Goal: Task Accomplishment & Management: Use online tool/utility

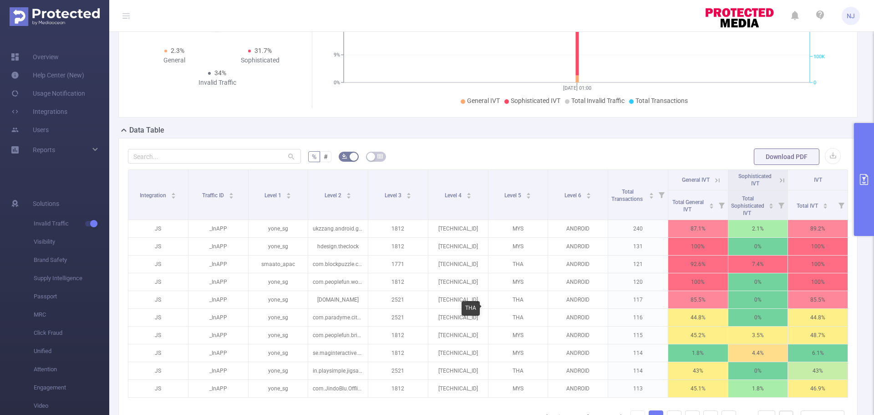
scroll to position [46, 0]
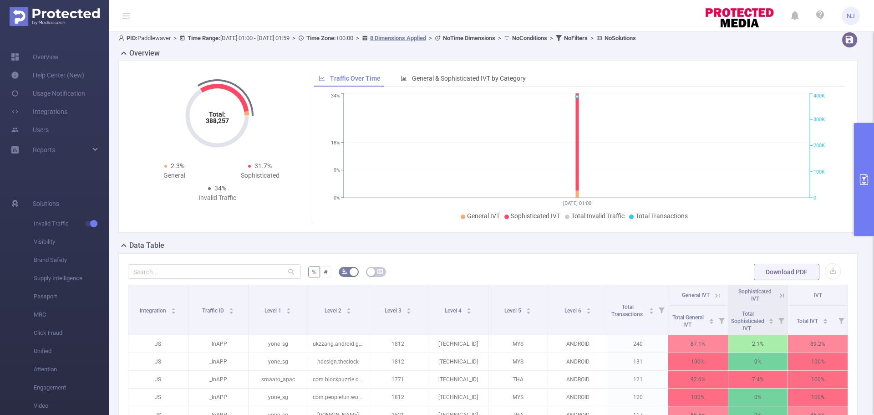
click at [860, 146] on button "primary" at bounding box center [864, 179] width 20 height 113
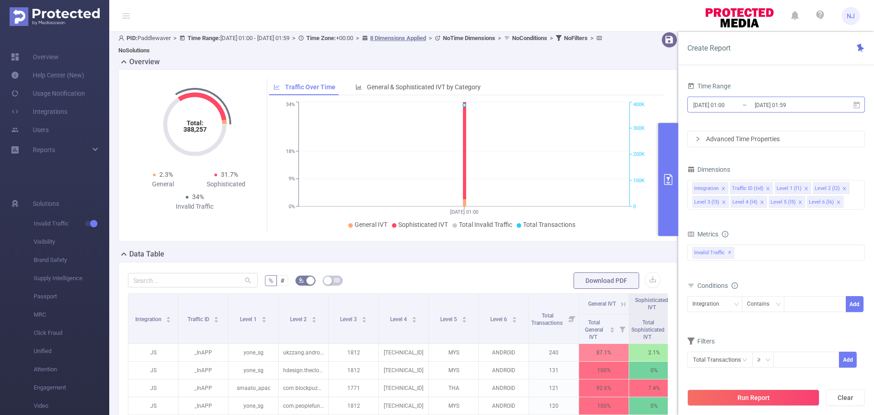
click at [732, 108] on input "[DATE] 01:00" at bounding box center [730, 105] width 74 height 12
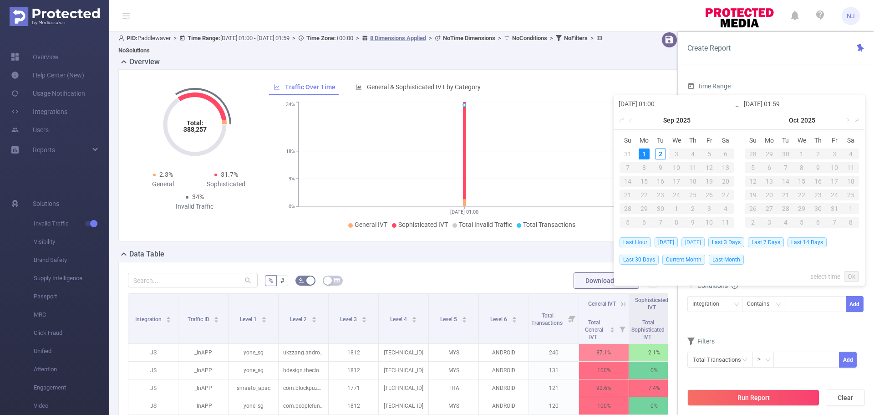
click at [687, 244] on span "[DATE]" at bounding box center [693, 242] width 23 height 10
type input "[DATE] 00:00"
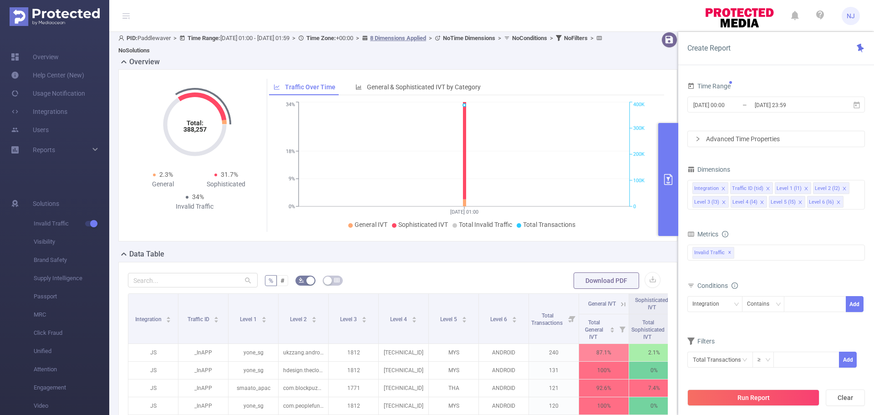
click at [771, 138] on div "Advanced Time Properties" at bounding box center [776, 138] width 177 height 15
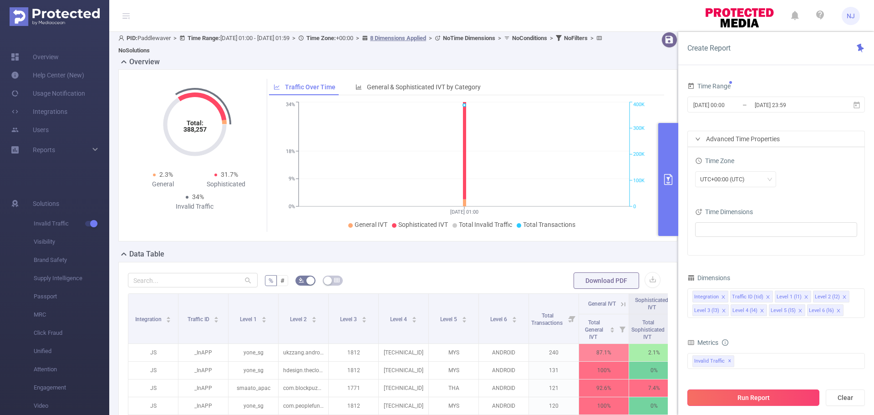
click at [758, 397] on button "Run Report" at bounding box center [754, 397] width 132 height 16
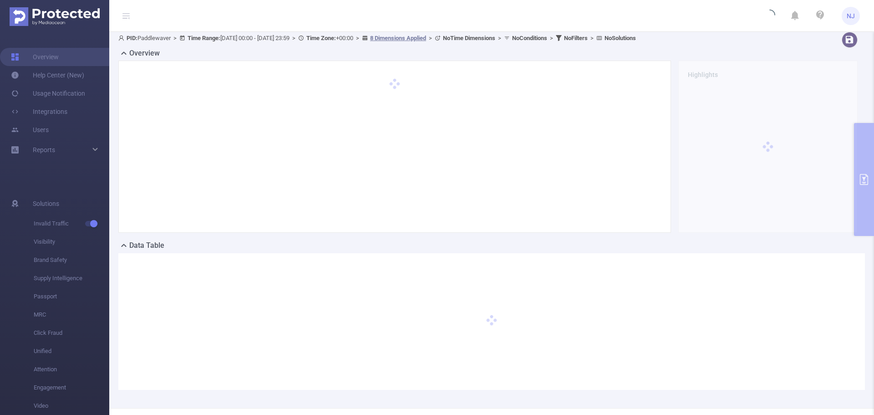
scroll to position [77, 0]
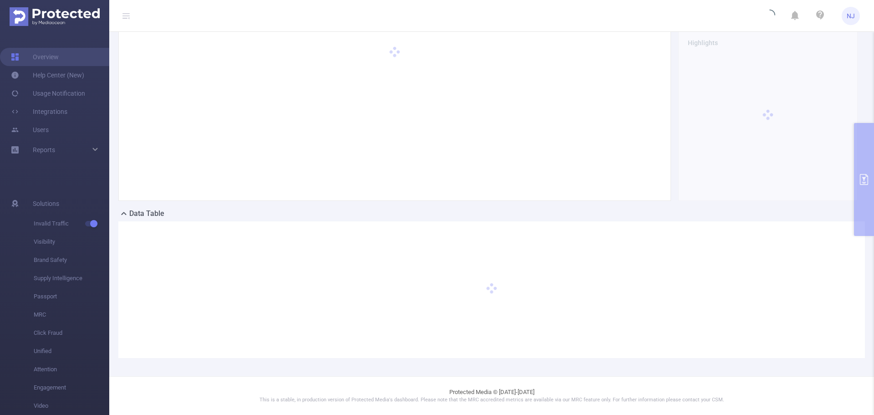
click at [865, 178] on div "PID: Paddlewaver > Time Range: [DATE] 00:00 - [DATE] 23:59 > Time Zone: +00:00 …" at bounding box center [491, 186] width 765 height 380
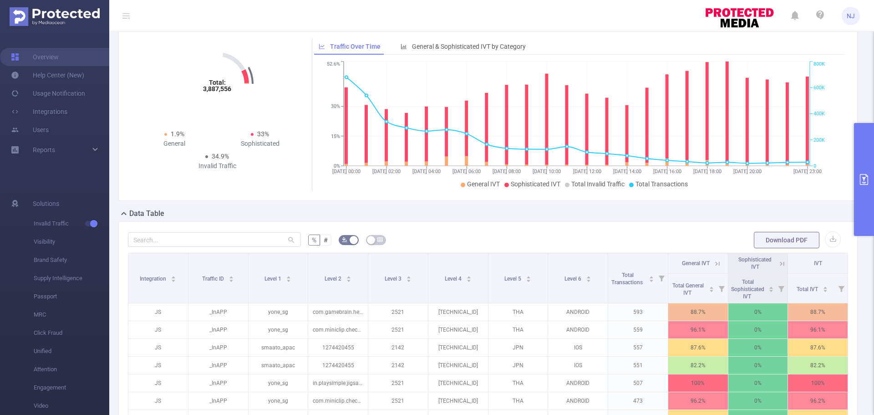
click at [862, 179] on icon "primary" at bounding box center [864, 179] width 11 height 11
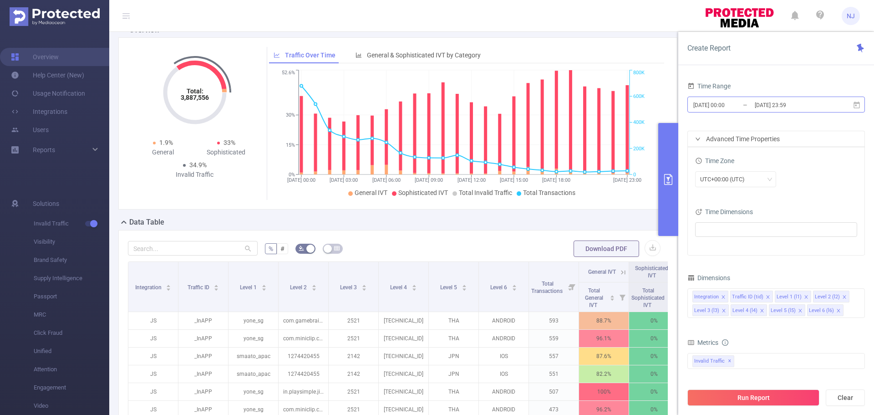
click at [752, 106] on input "[DATE] 00:00" at bounding box center [730, 105] width 74 height 12
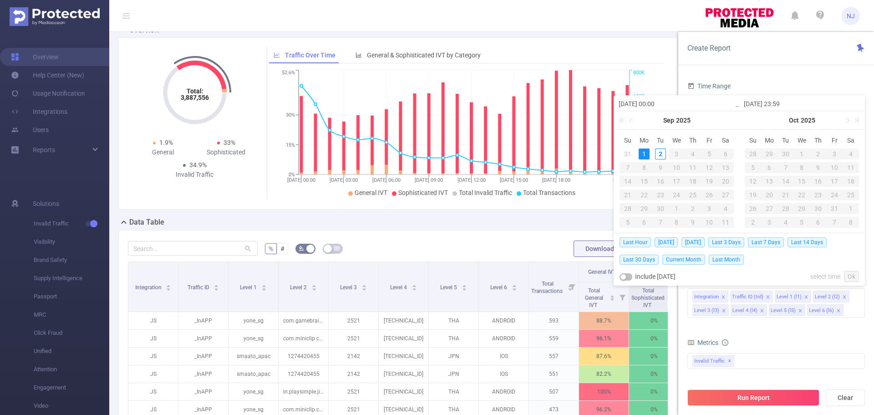
click at [647, 151] on div "1" at bounding box center [644, 153] width 11 height 11
click at [656, 150] on div "2" at bounding box center [660, 153] width 11 height 11
type input "[DATE] 23:59"
click at [832, 279] on link "select time" at bounding box center [826, 276] width 30 height 17
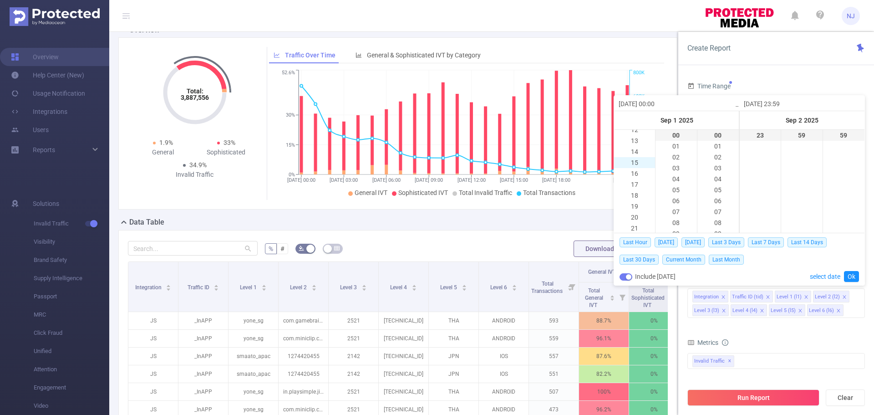
scroll to position [91, 0]
click at [637, 177] on li "12" at bounding box center [634, 175] width 41 height 11
type input "[DATE] 12:00"
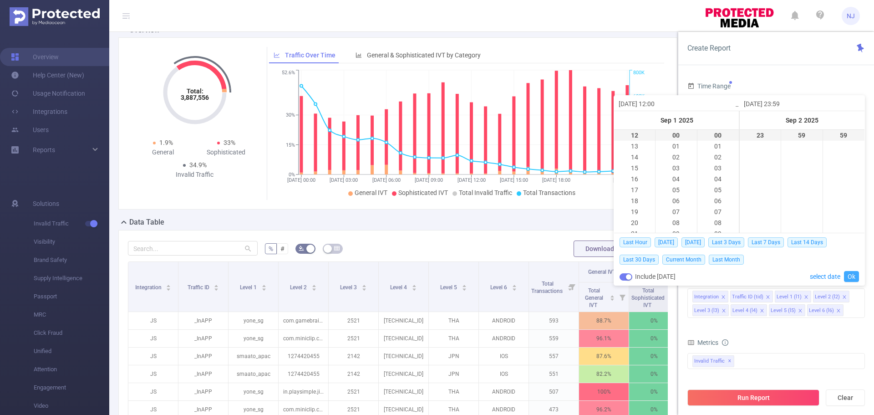
click at [854, 277] on link "Ok" at bounding box center [851, 276] width 15 height 11
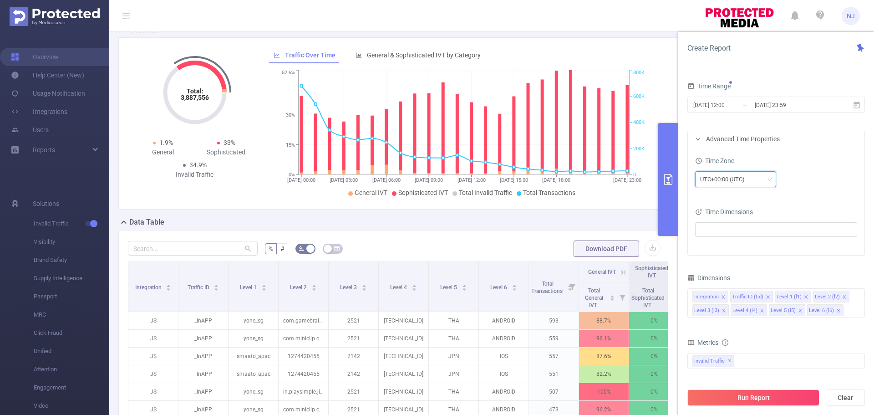
click at [731, 180] on div "UTC+00:00 (UTC)" at bounding box center [725, 179] width 51 height 15
click at [722, 106] on input "[DATE] 12:00" at bounding box center [730, 105] width 74 height 12
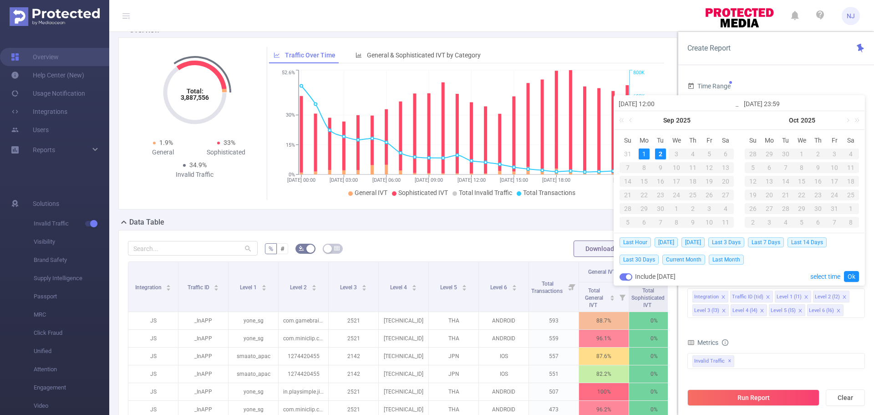
click at [645, 149] on div "1" at bounding box center [644, 153] width 11 height 11
type input "[DATE] 23:59"
click at [647, 153] on div "1" at bounding box center [644, 153] width 11 height 11
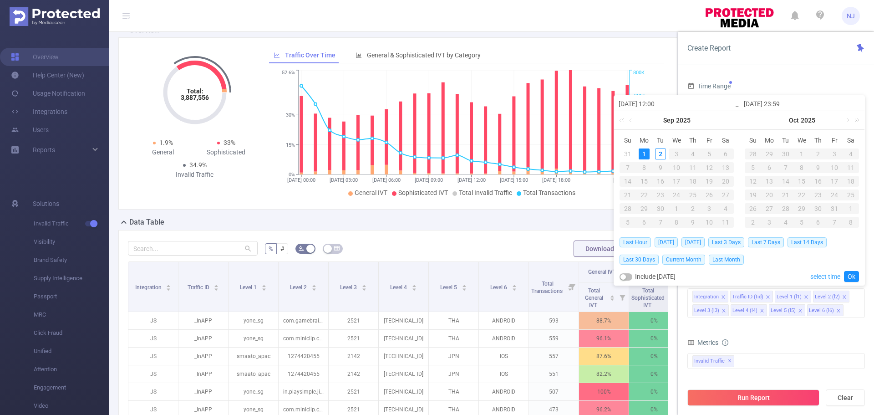
click at [835, 277] on link "select time" at bounding box center [826, 276] width 30 height 17
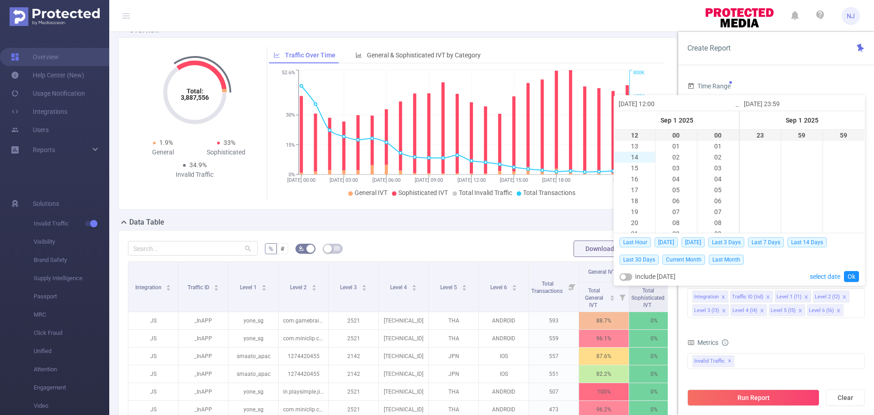
scroll to position [0, 0]
click at [638, 179] on li "04" at bounding box center [634, 179] width 41 height 11
type input "[DATE] 04:00"
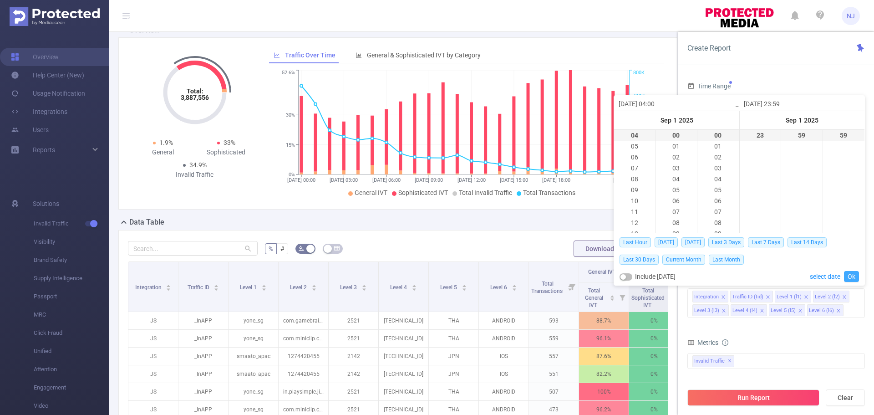
click at [846, 278] on link "Ok" at bounding box center [851, 276] width 15 height 11
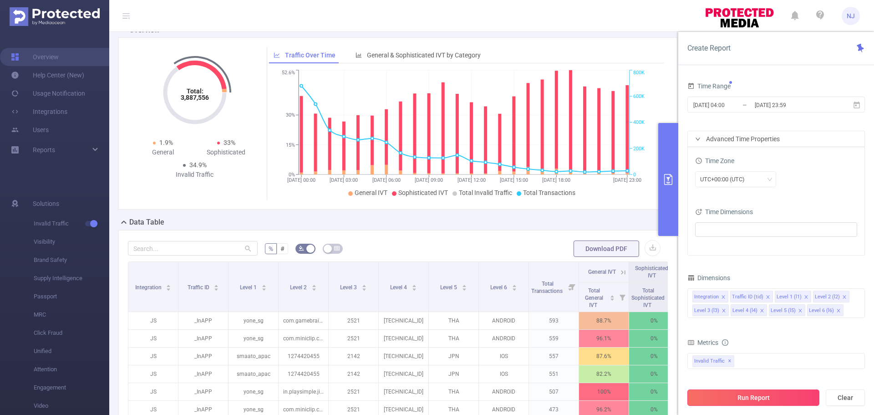
click at [746, 398] on button "Run Report" at bounding box center [754, 397] width 132 height 16
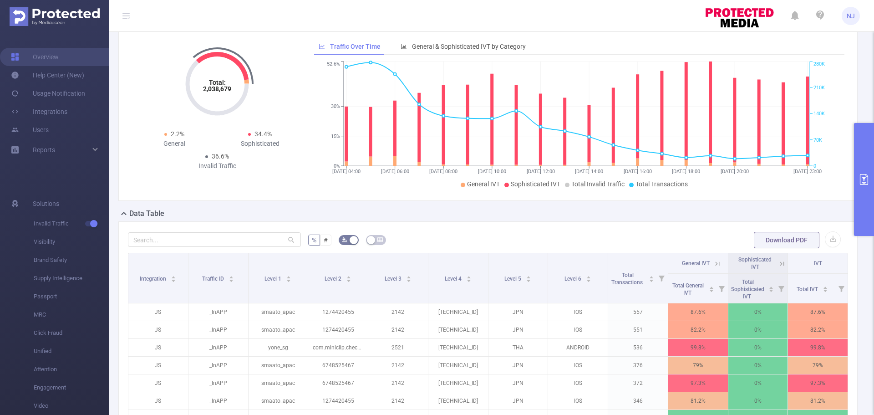
click at [815, 195] on div "Total: 2,038,679 Total: 2,038,679 2.2% General 34.4% Sophisticated 36.6% Invali…" at bounding box center [488, 115] width 740 height 172
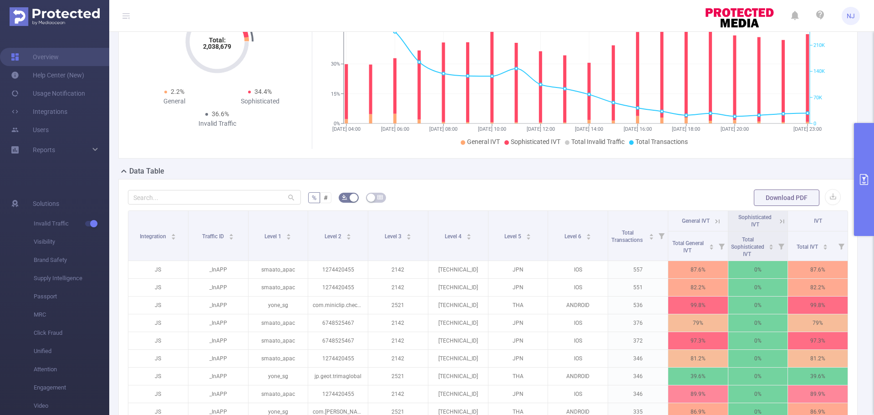
scroll to position [228, 0]
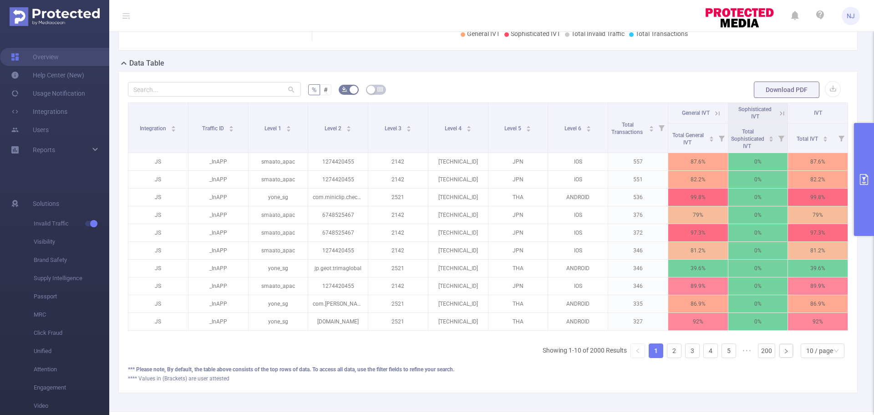
click at [201, 79] on div "% # Download PDF Integration Traffic ID Level 1 Level 2 Level 3 Level 4 Level 5…" at bounding box center [488, 232] width 740 height 322
click at [197, 89] on input "text" at bounding box center [214, 89] width 173 height 15
paste input "com.bstar.intl"
type input "com.bstar.intl"
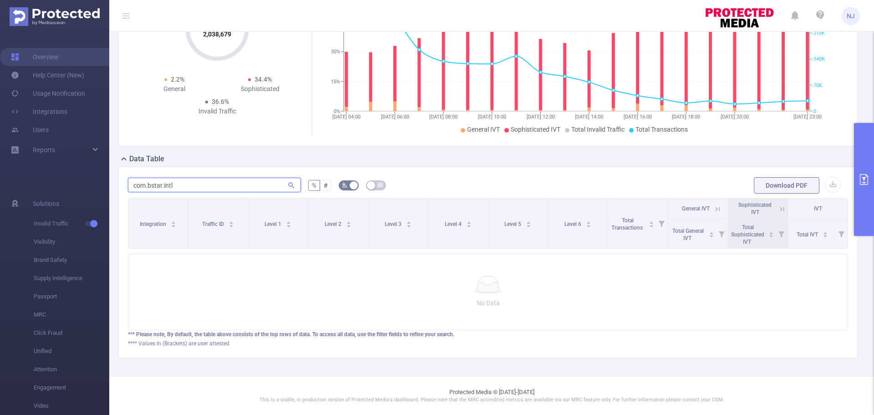
scroll to position [139, 0]
drag, startPoint x: 192, startPoint y: 178, endPoint x: 62, endPoint y: 176, distance: 129.8
click at [61, 176] on section "Overview Help Center (New) Usage Notification Integrations Users Reports Soluti…" at bounding box center [437, 207] width 874 height 415
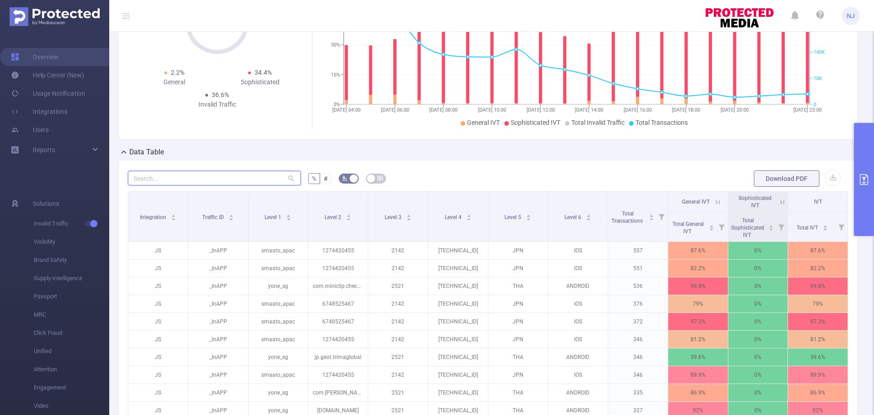
scroll to position [228, 0]
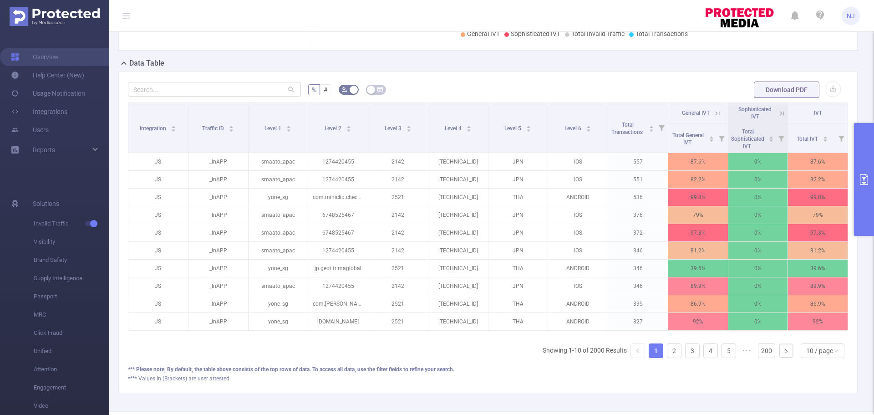
click at [868, 181] on icon "primary" at bounding box center [864, 179] width 8 height 11
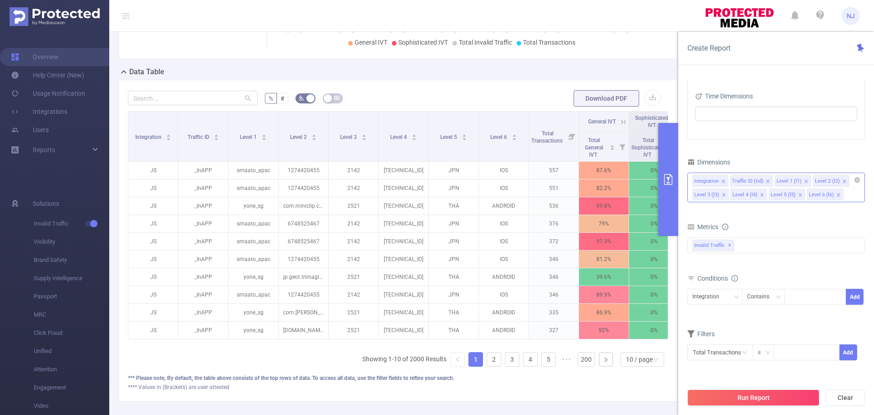
click at [764, 194] on li "Level 4 (l4)" at bounding box center [749, 195] width 36 height 12
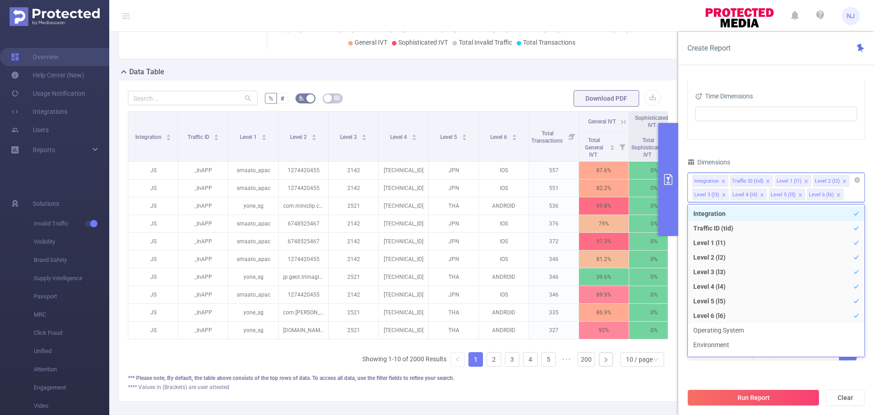
click at [761, 195] on icon "icon: close" at bounding box center [762, 195] width 5 height 5
click at [799, 194] on icon "icon: close" at bounding box center [800, 194] width 3 height 3
click at [762, 195] on icon "icon: close" at bounding box center [762, 195] width 5 height 5
click at [724, 197] on icon "icon: close" at bounding box center [724, 195] width 5 height 5
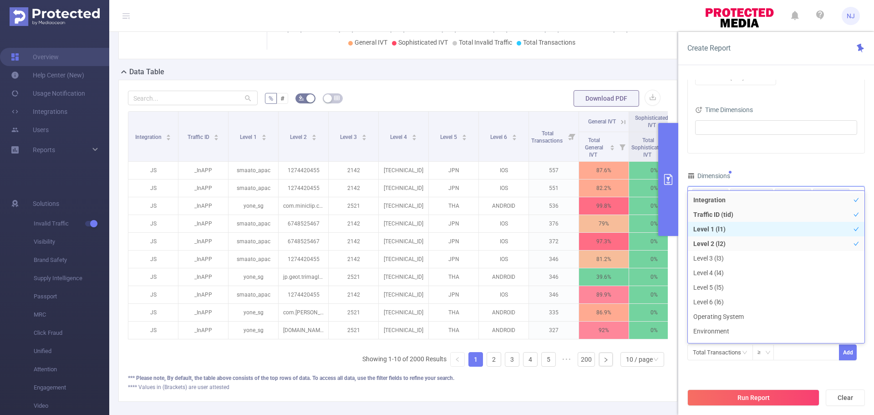
click at [807, 227] on li "Level 1 (l1)" at bounding box center [776, 229] width 177 height 15
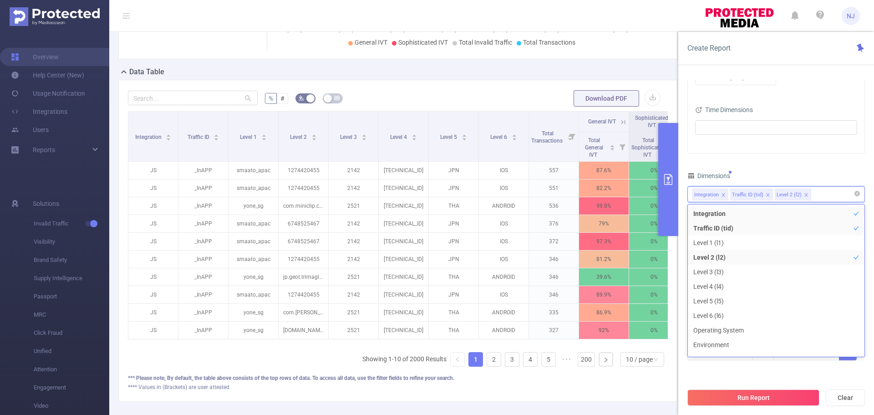
click at [795, 153] on div "Advanced Time Properties Time Zone UTC+00:00 (UTC) Time Dimensions" at bounding box center [776, 91] width 177 height 124
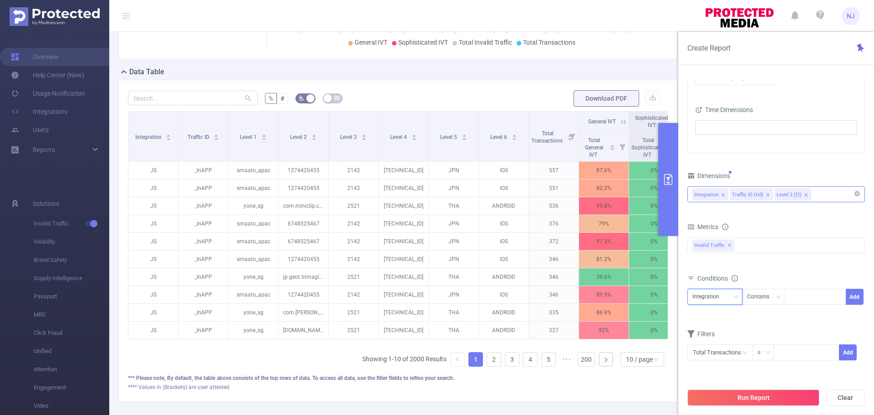
click at [722, 294] on div "Integration" at bounding box center [709, 296] width 33 height 15
click at [716, 341] on li "Level 2 (l2)" at bounding box center [715, 344] width 55 height 15
click at [808, 294] on div at bounding box center [815, 296] width 52 height 15
paste input "com.bstar.intl"
type input "com.bstar.intl"
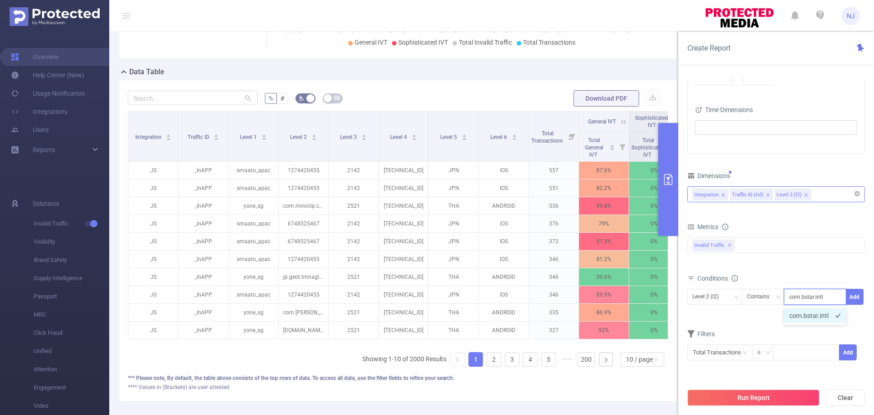
click at [819, 314] on li "com.bstar.intl" at bounding box center [815, 315] width 62 height 15
click at [858, 296] on button "Add" at bounding box center [855, 297] width 18 height 16
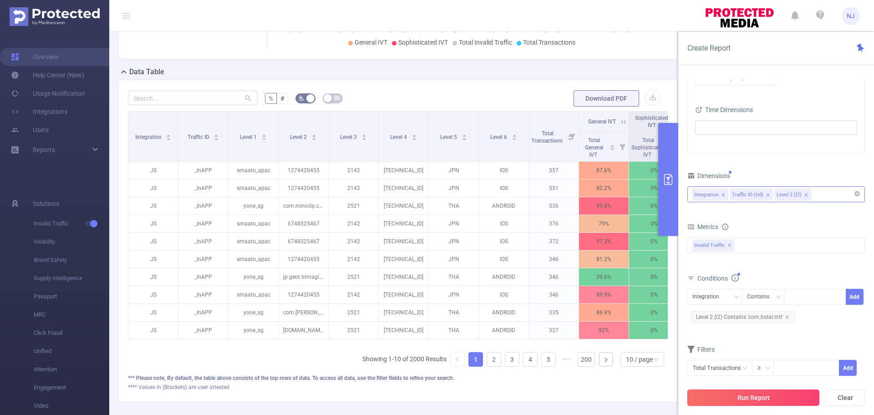
click at [772, 397] on button "Run Report" at bounding box center [754, 397] width 132 height 16
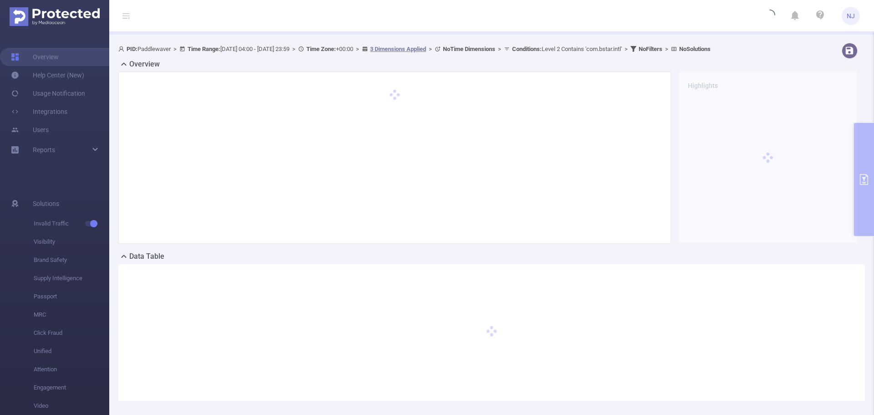
scroll to position [77, 0]
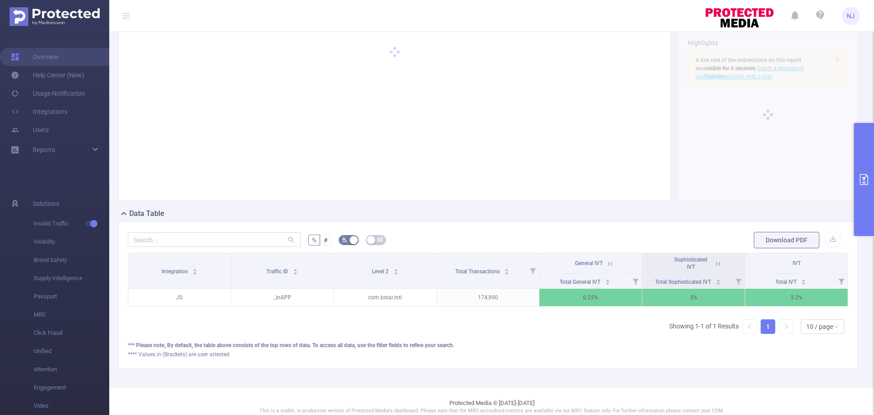
click at [862, 196] on button "primary" at bounding box center [864, 179] width 20 height 113
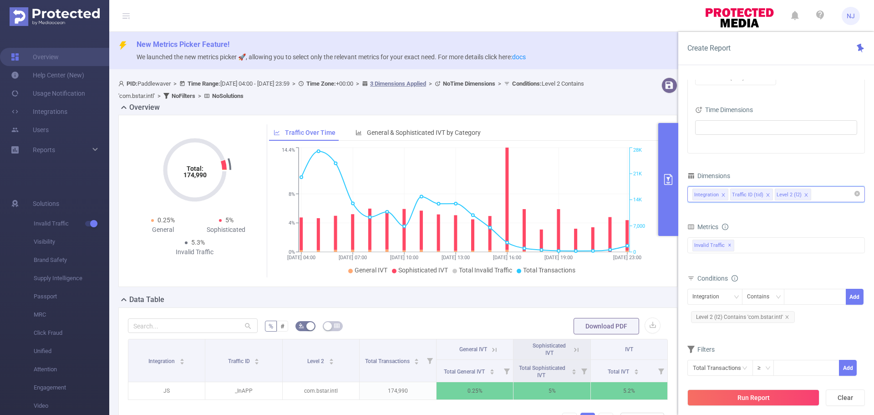
click at [813, 196] on input at bounding box center [815, 195] width 5 height 12
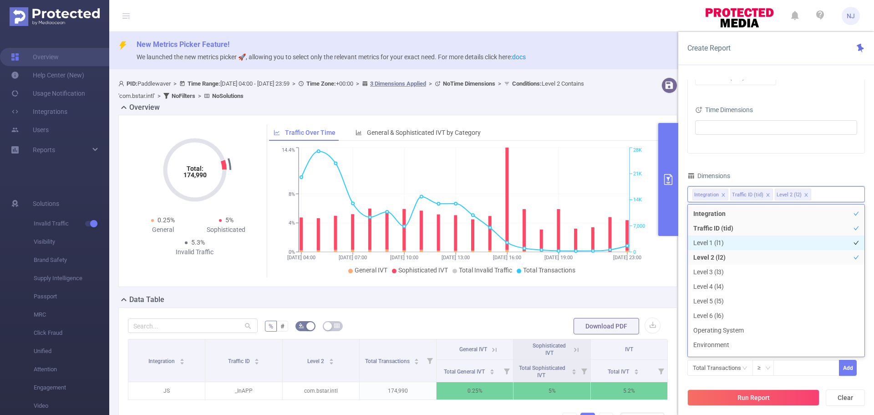
click at [718, 242] on li "Level 1 (l1)" at bounding box center [776, 242] width 177 height 15
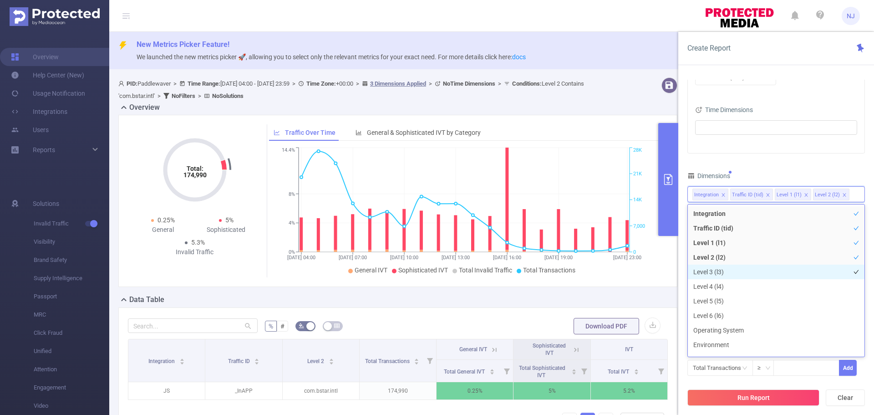
click at [736, 275] on li "Level 3 (l3)" at bounding box center [776, 272] width 177 height 15
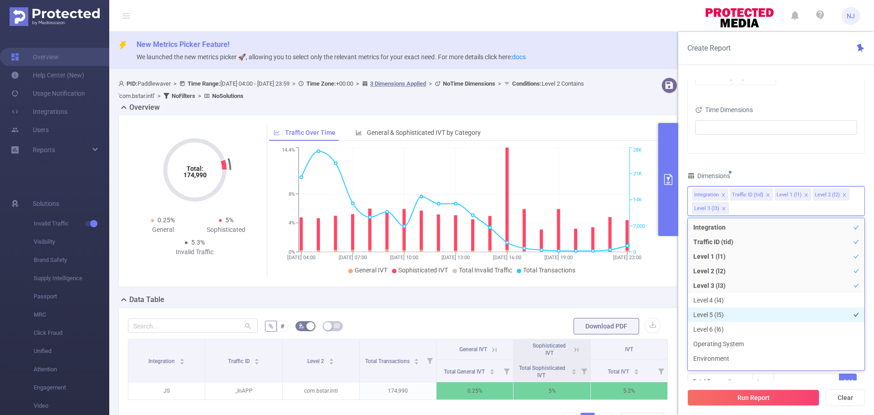
click at [733, 314] on li "Level 5 (l5)" at bounding box center [776, 314] width 177 height 15
click at [731, 328] on li "Level 6 (l6)" at bounding box center [776, 329] width 177 height 15
click at [680, 310] on div "Time Range [DATE] 04:00 _ [DATE] 23:59 Advanced Time Properties Time Zone UTC+0…" at bounding box center [777, 251] width 196 height 360
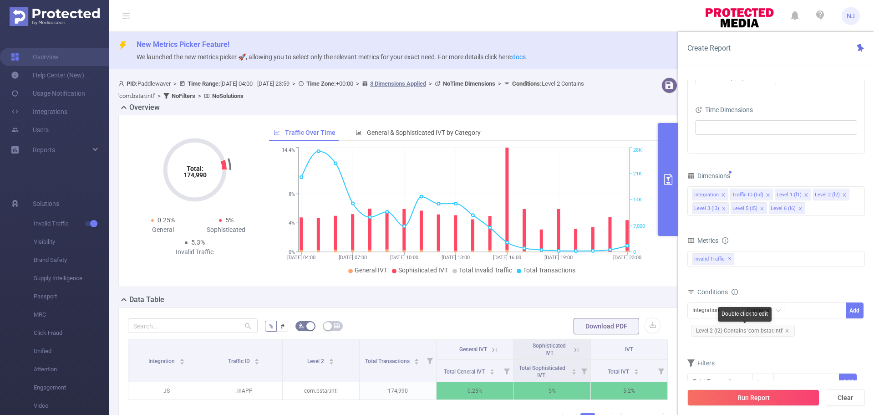
click at [784, 330] on span "Level 2 (l2) Contains 'com.bstar.intl'" at bounding box center [743, 331] width 104 height 12
click at [785, 330] on icon "icon: close" at bounding box center [787, 330] width 5 height 5
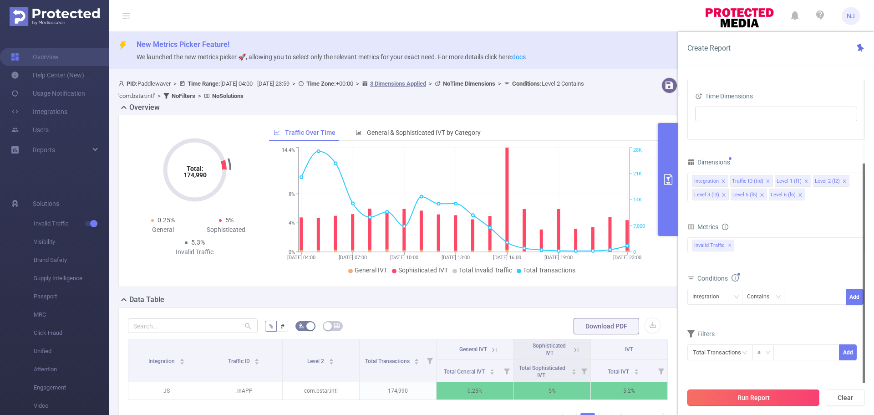
click at [766, 402] on button "Run Report" at bounding box center [754, 397] width 132 height 16
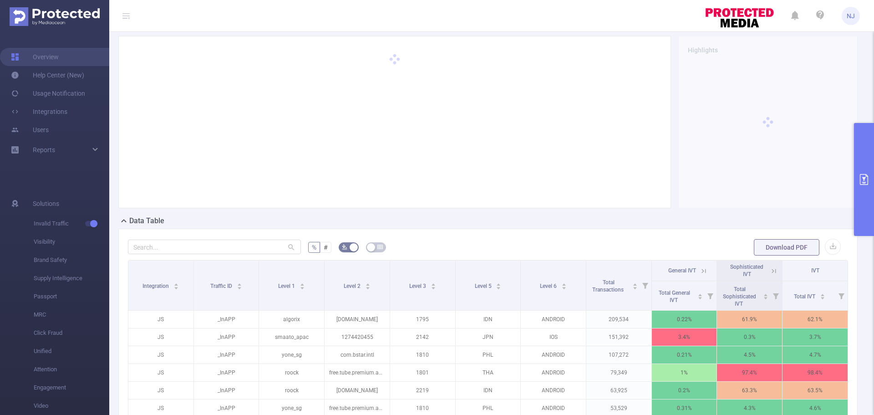
scroll to position [182, 0]
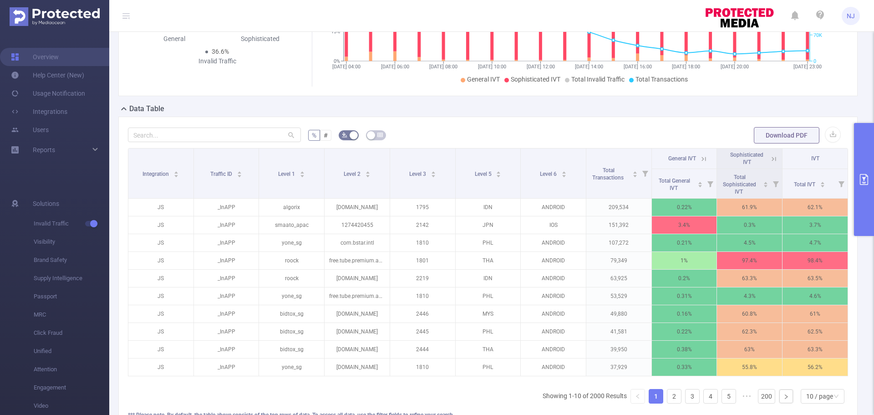
click at [838, 133] on form "% # Download PDF" at bounding box center [488, 135] width 720 height 18
click at [829, 133] on button "button" at bounding box center [833, 135] width 16 height 16
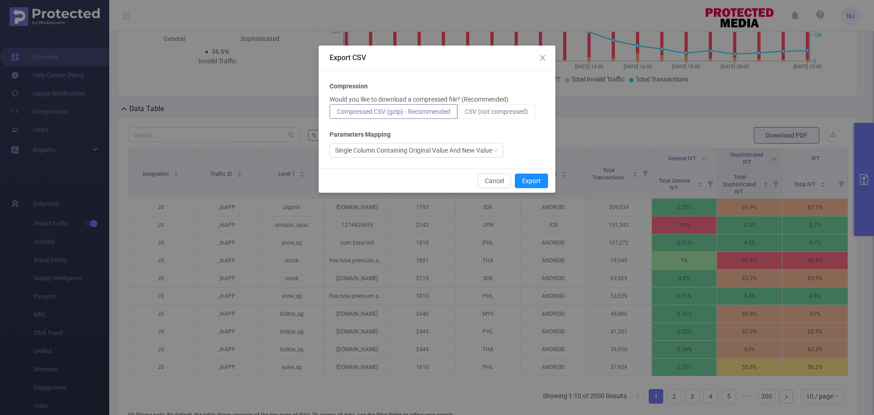
click at [501, 107] on label "CSV (not compressed)" at bounding box center [497, 111] width 78 height 15
click at [465, 114] on input "CSV (not compressed)" at bounding box center [465, 114] width 0 height 0
click at [523, 182] on button "Export" at bounding box center [531, 181] width 33 height 15
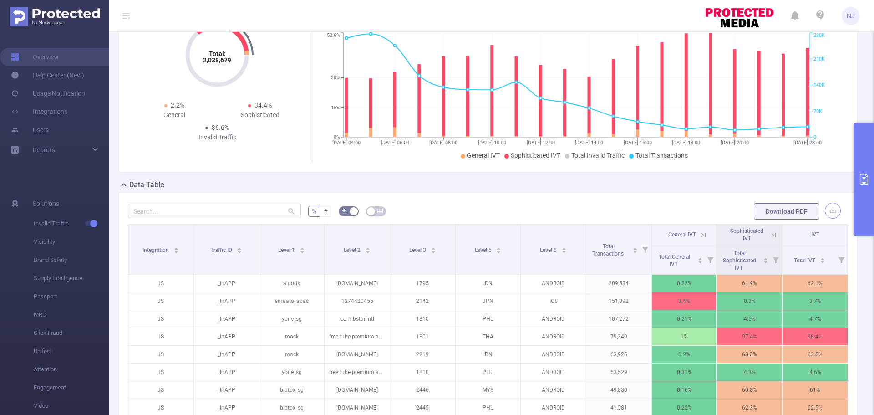
scroll to position [46, 0]
